Goal: Task Accomplishment & Management: Use online tool/utility

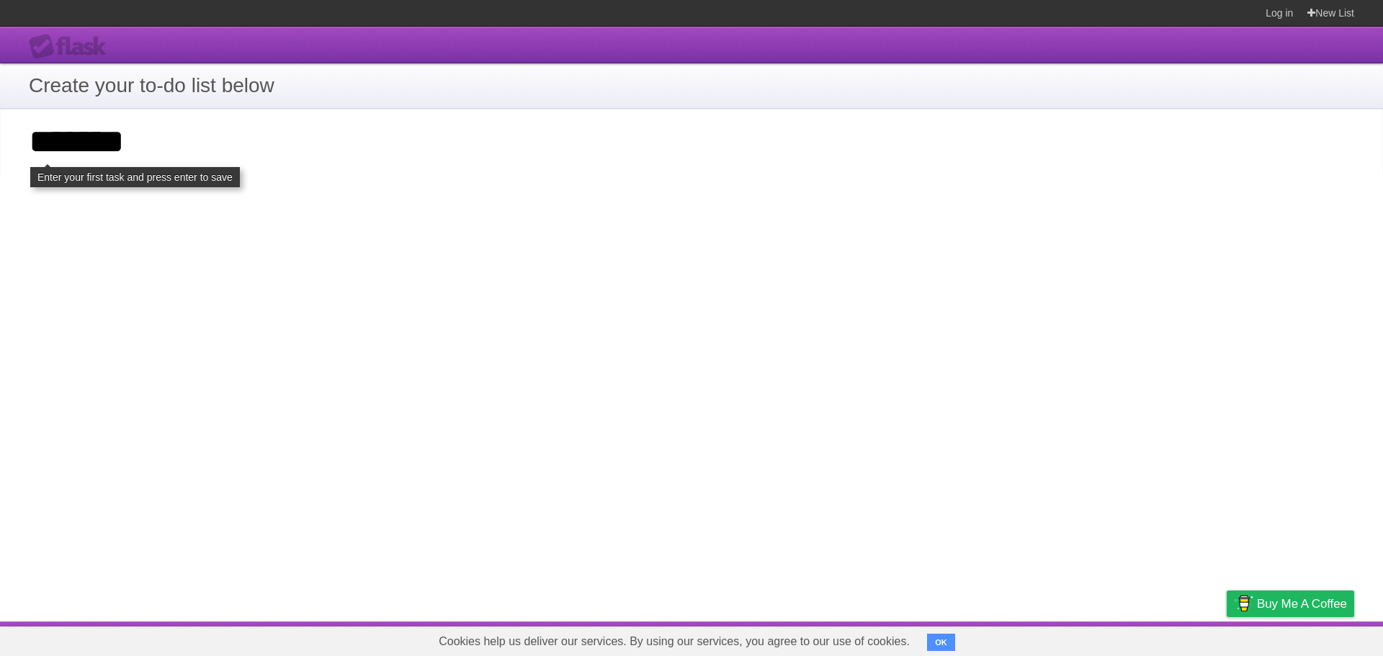
type input "*******"
click input "**********" at bounding box center [0, 0] width 0 height 0
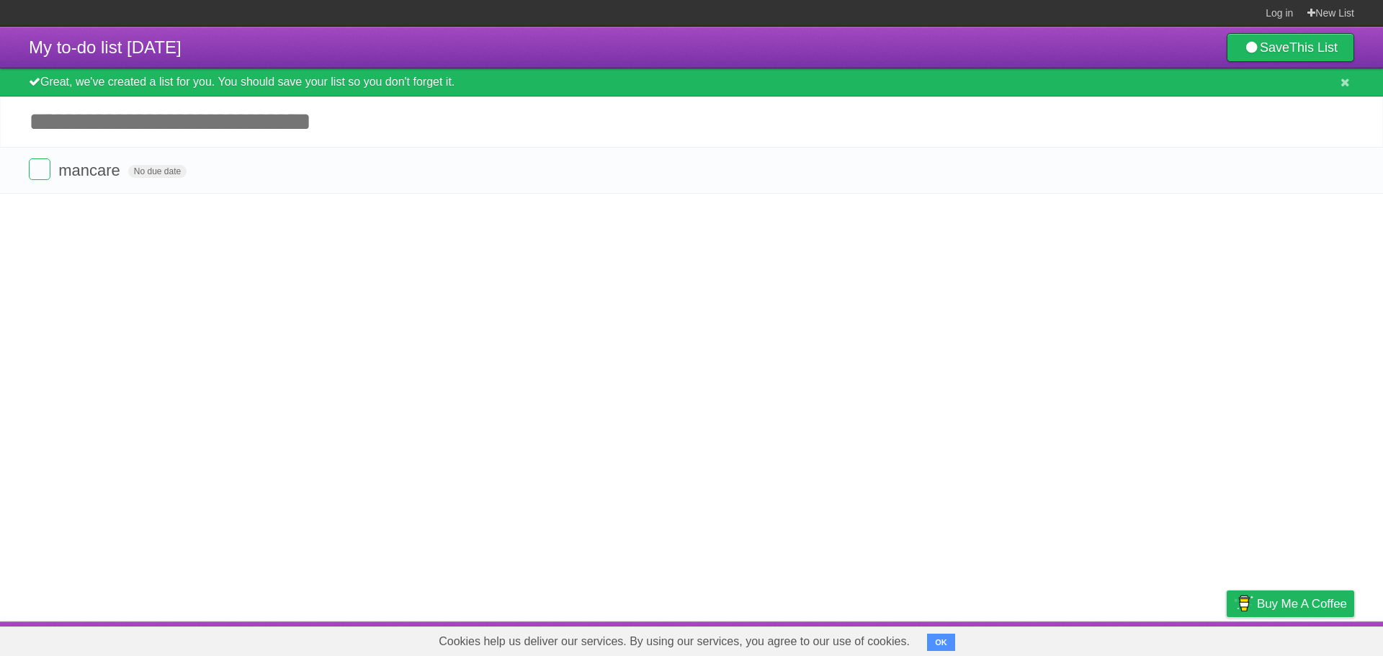
click at [52, 137] on div "My to-do list [DATE] Save This List Great, we've created a list for you. You sh…" at bounding box center [691, 110] width 1383 height 167
click at [357, 99] on input "Add another task" at bounding box center [691, 122] width 1383 height 50
click at [35, 174] on label at bounding box center [40, 169] width 22 height 22
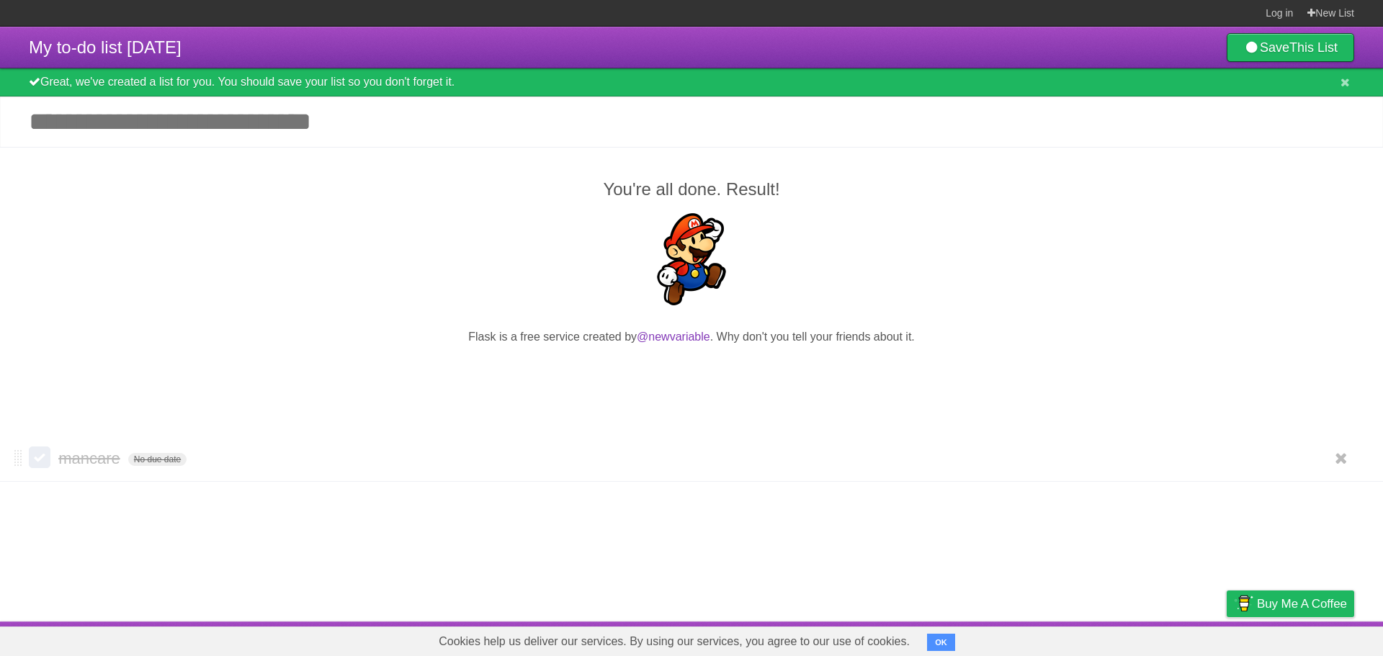
click at [34, 459] on label at bounding box center [40, 457] width 22 height 22
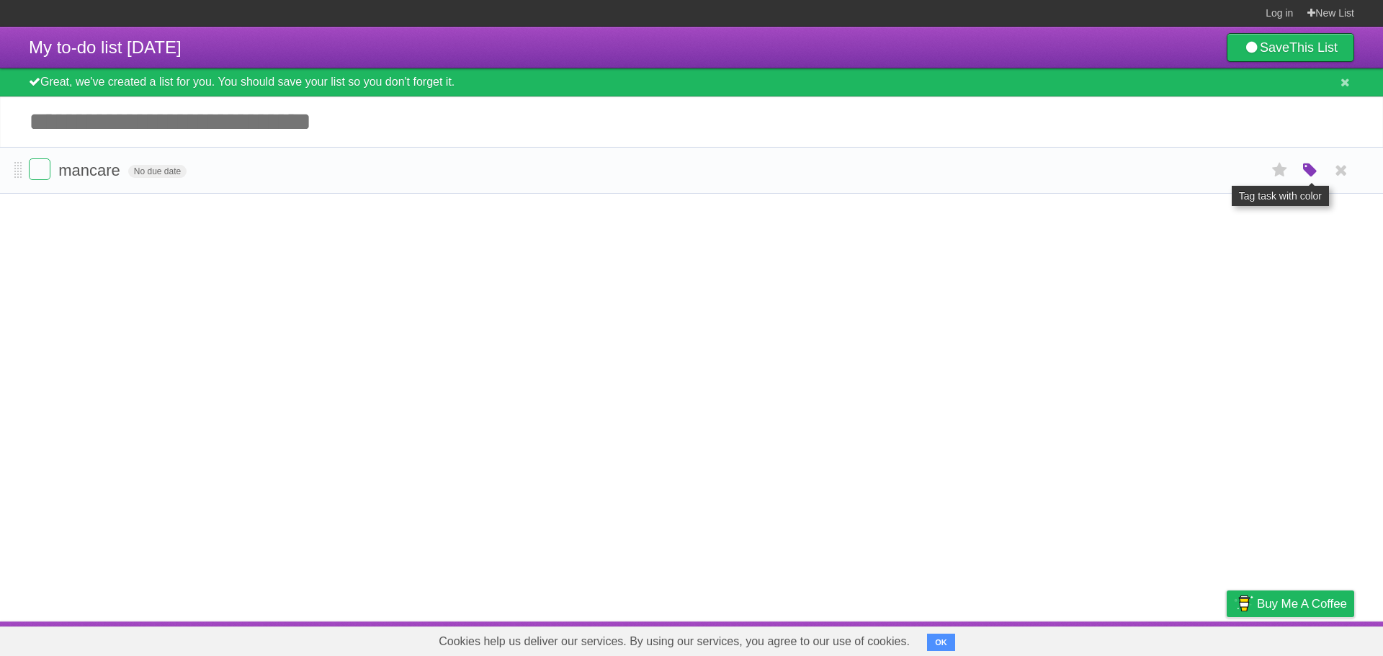
click at [1302, 169] on icon "button" at bounding box center [1310, 170] width 20 height 19
click at [1200, 171] on label "Green" at bounding box center [1208, 170] width 16 height 16
click at [1129, 282] on article "My to-do list [DATE] Save This List Great, we've created a list for you. You sh…" at bounding box center [691, 324] width 1383 height 595
click at [1275, 168] on icon at bounding box center [1280, 170] width 20 height 24
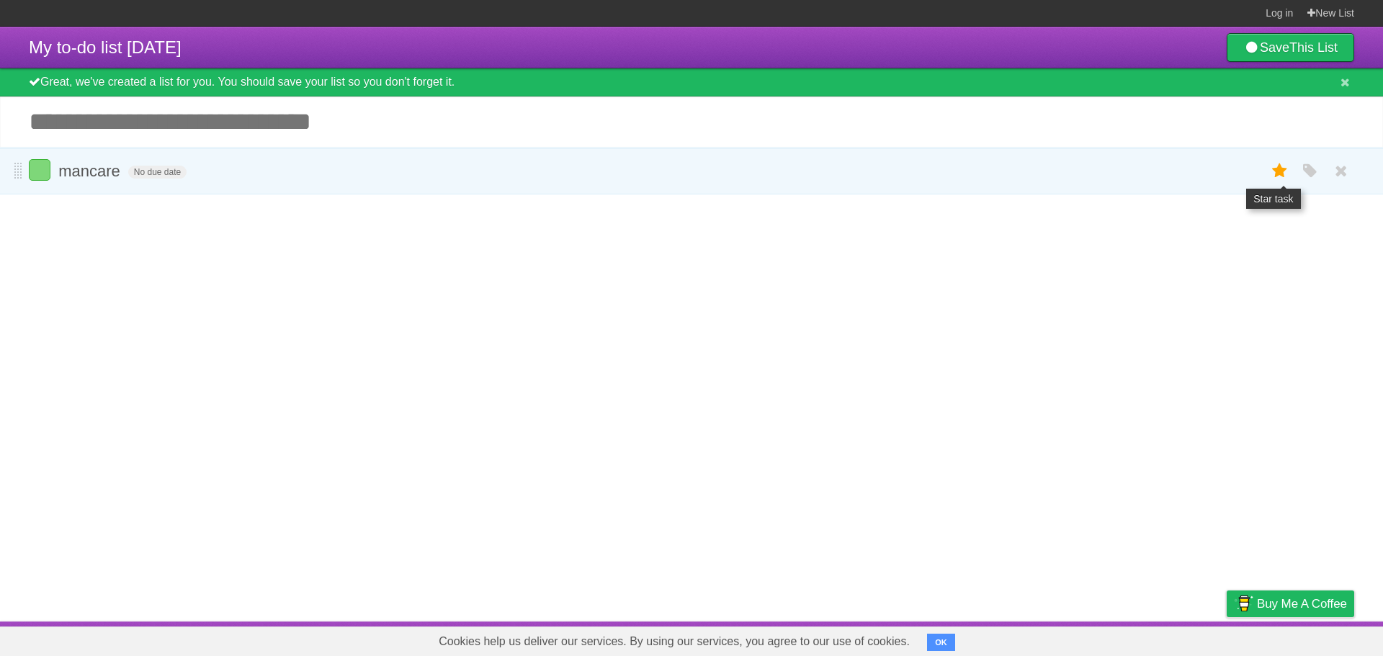
click at [1278, 179] on icon at bounding box center [1280, 171] width 20 height 24
